Goal: Task Accomplishment & Management: Manage account settings

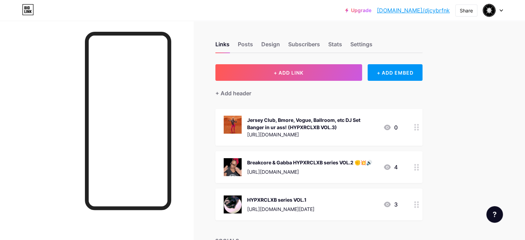
click at [297, 38] on div "Links Posts Design Subscribers Stats Settings" at bounding box center [319, 41] width 207 height 24
click at [280, 45] on div "Design" at bounding box center [270, 46] width 19 height 12
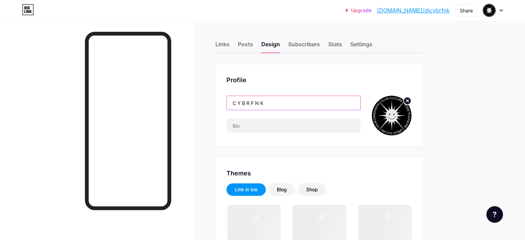
click at [264, 103] on input "C Y B R F N K" at bounding box center [294, 103] width 134 height 14
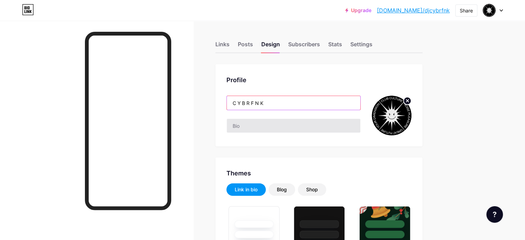
type input "#000000"
type input "#292929"
type input "#dedede"
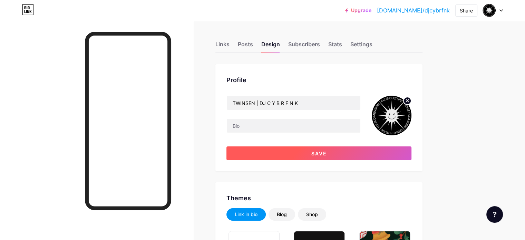
click at [344, 156] on button "Save" at bounding box center [319, 153] width 185 height 14
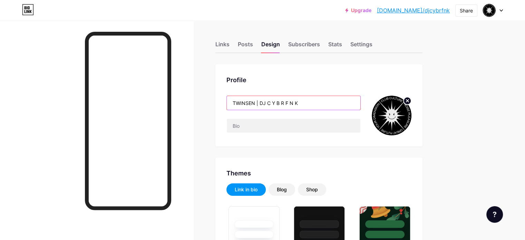
drag, startPoint x: 290, startPoint y: 105, endPoint x: 234, endPoint y: 107, distance: 55.7
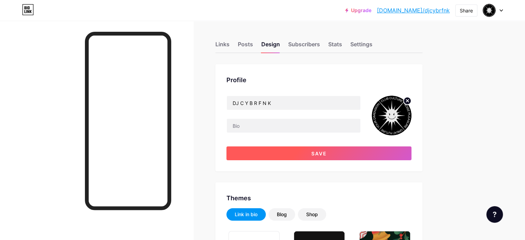
click at [327, 155] on span "Save" at bounding box center [320, 154] width 16 height 6
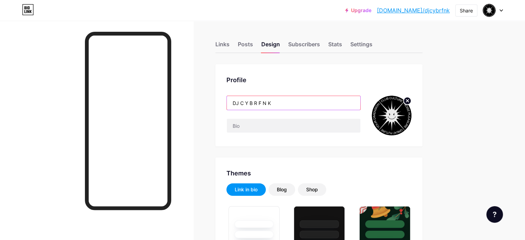
drag, startPoint x: 270, startPoint y: 104, endPoint x: 260, endPoint y: 108, distance: 10.8
click at [260, 108] on input "DJ C Y B R F N K" at bounding box center [294, 103] width 134 height 14
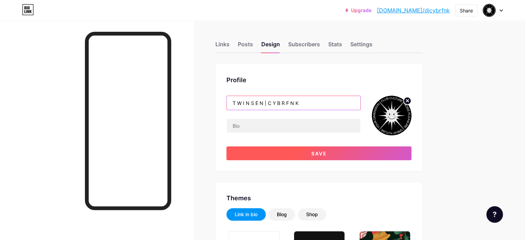
type input "T W I N S E N | C Y B R F N K"
click at [324, 154] on button "Save" at bounding box center [319, 153] width 185 height 14
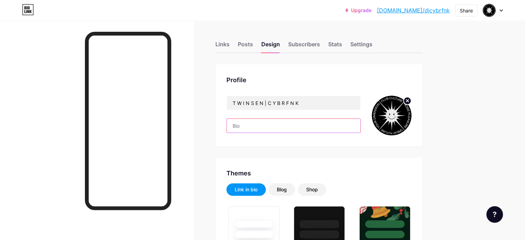
click at [283, 124] on input "text" at bounding box center [294, 126] width 134 height 14
type input "W"
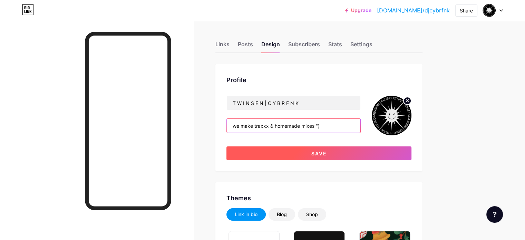
type input "we make traxxx & homemade mixes ")"
click at [361, 156] on button "Save" at bounding box center [319, 153] width 185 height 14
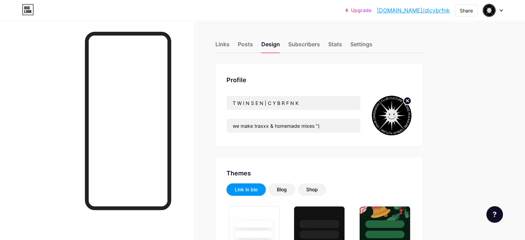
click at [432, 10] on link "[DOMAIN_NAME]/djcybrfnk" at bounding box center [413, 10] width 73 height 8
